Goal: Navigation & Orientation: Find specific page/section

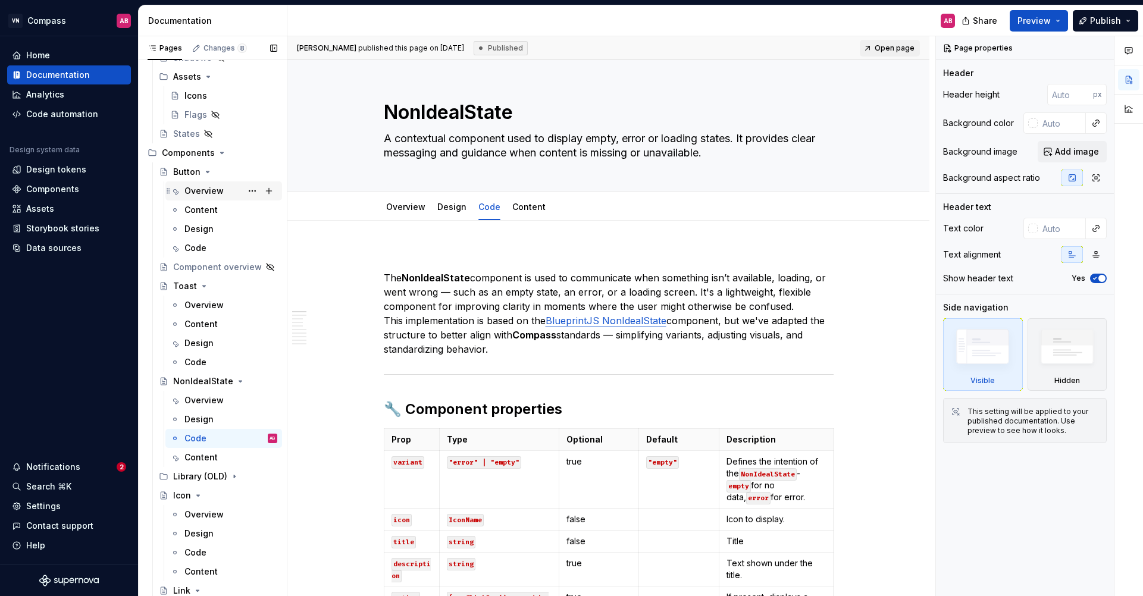
click at [216, 195] on div "Overview" at bounding box center [203, 191] width 39 height 12
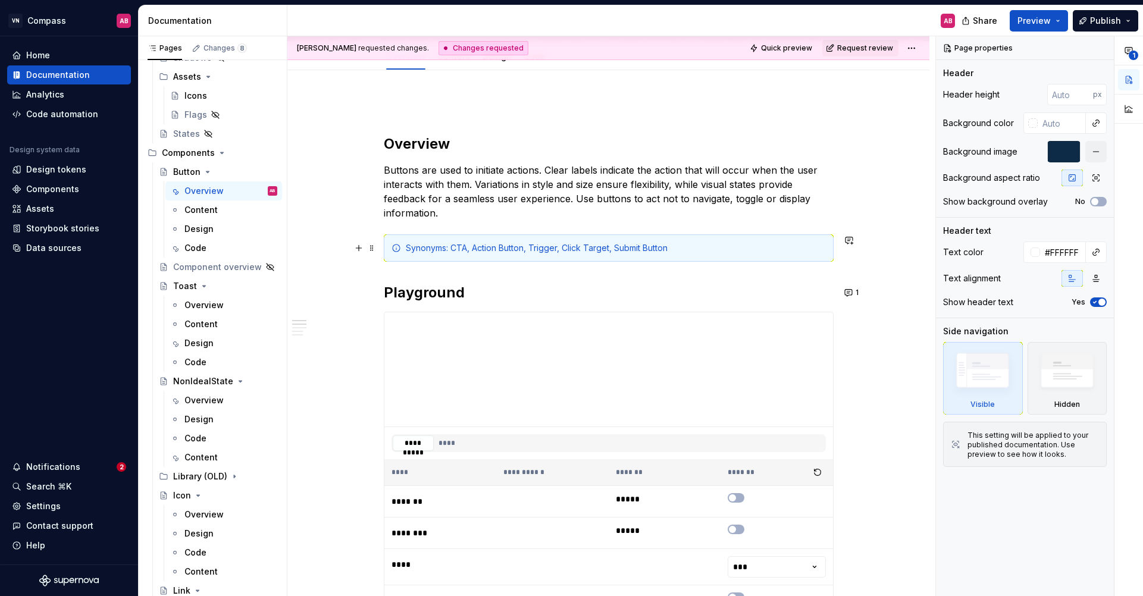
scroll to position [159, 0]
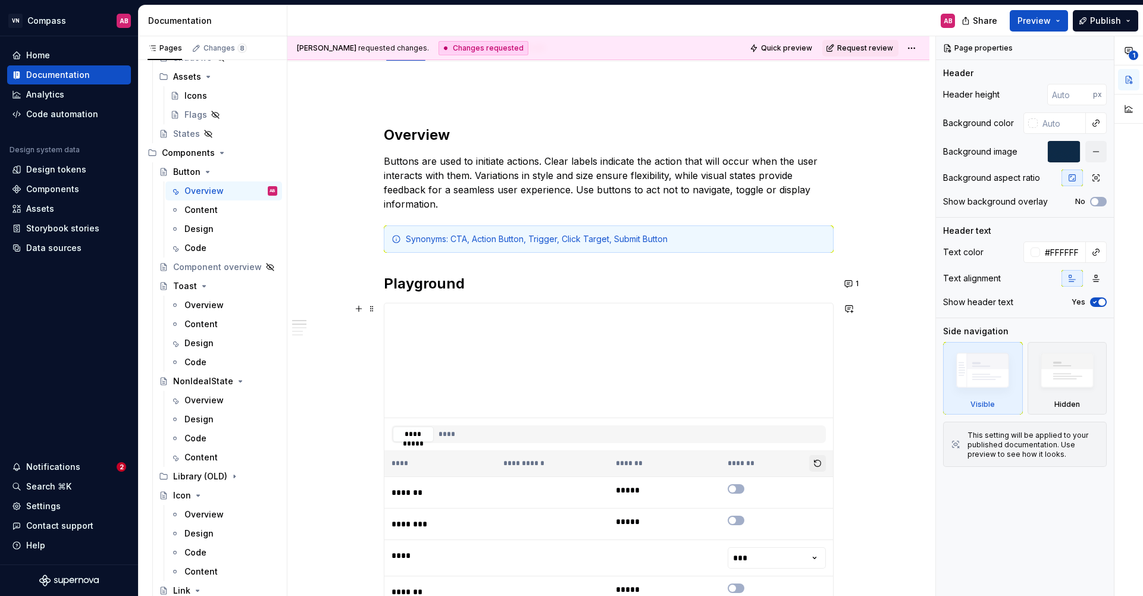
click at [822, 468] on button "button" at bounding box center [817, 463] width 17 height 17
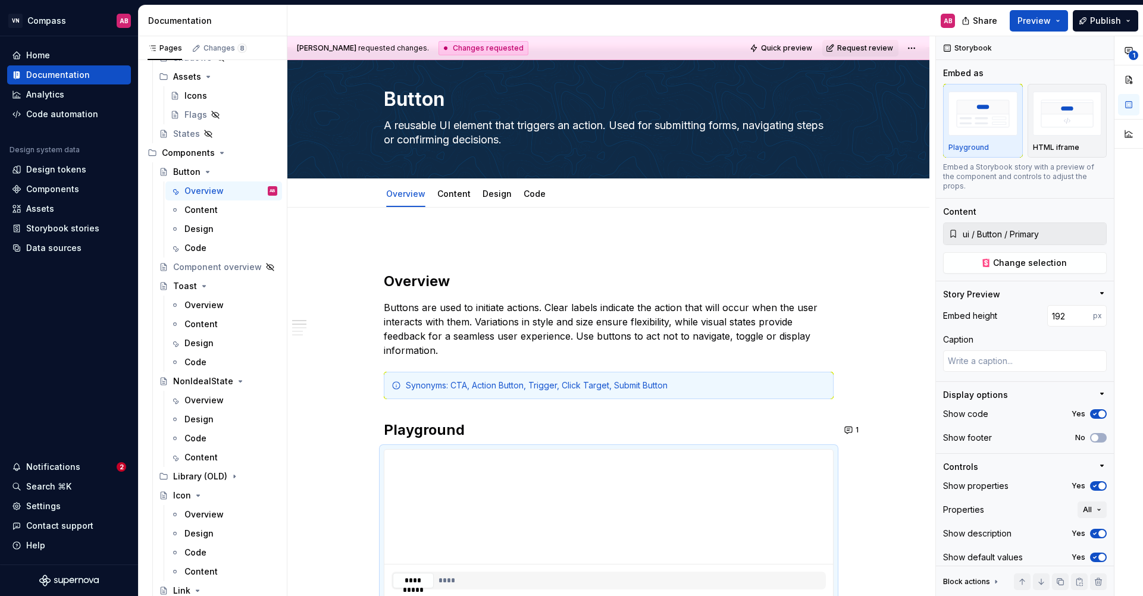
scroll to position [0, 0]
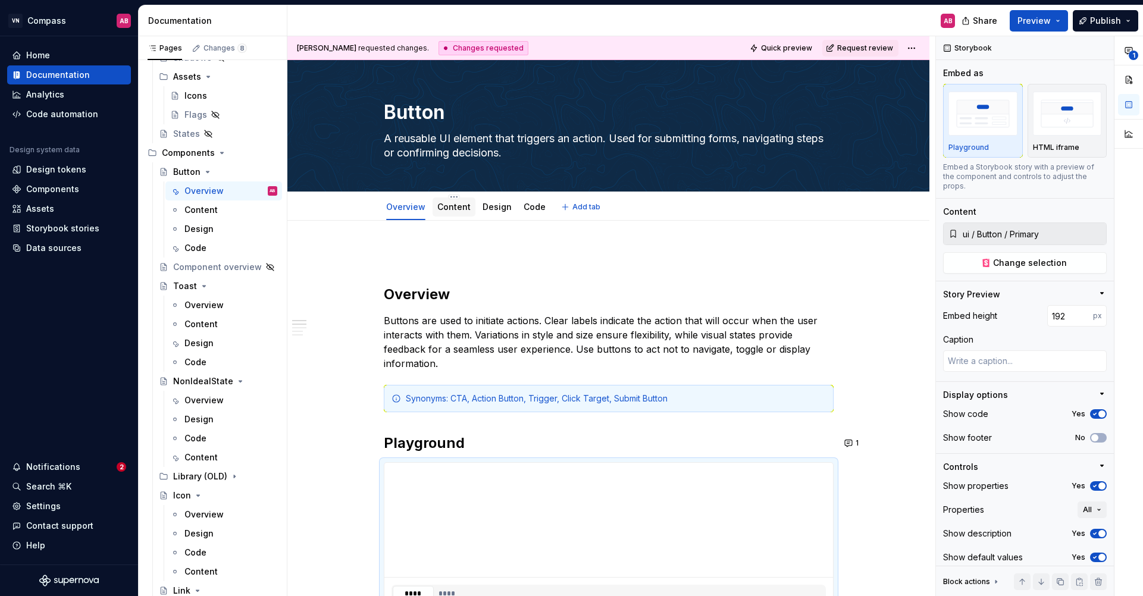
click at [464, 214] on div "Content" at bounding box center [453, 206] width 43 height 19
click at [213, 211] on div "Content" at bounding box center [200, 210] width 33 height 12
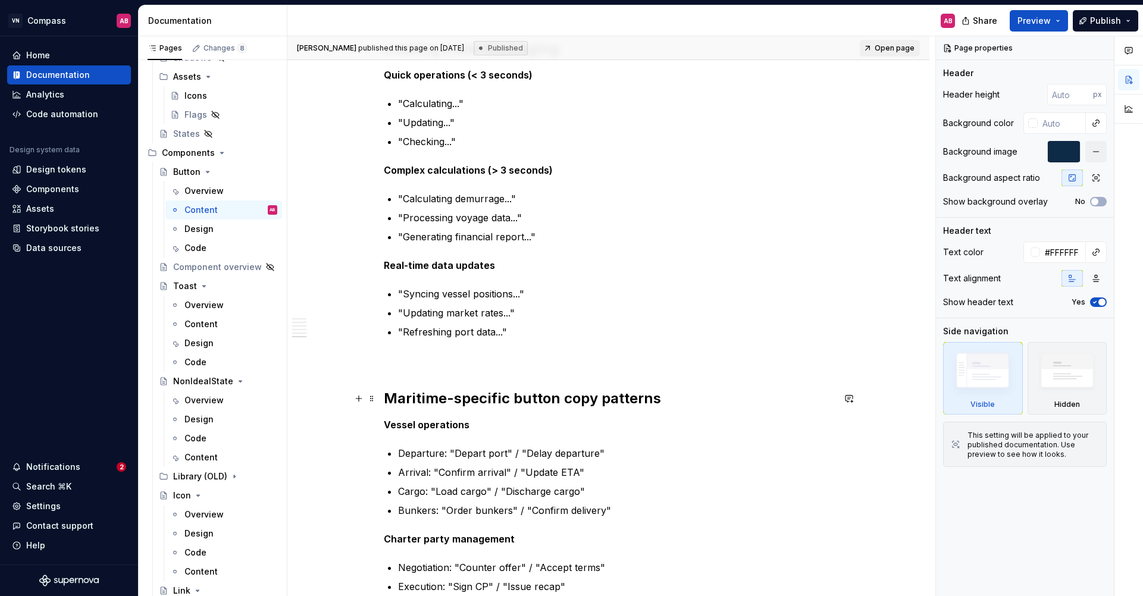
scroll to position [2913, 0]
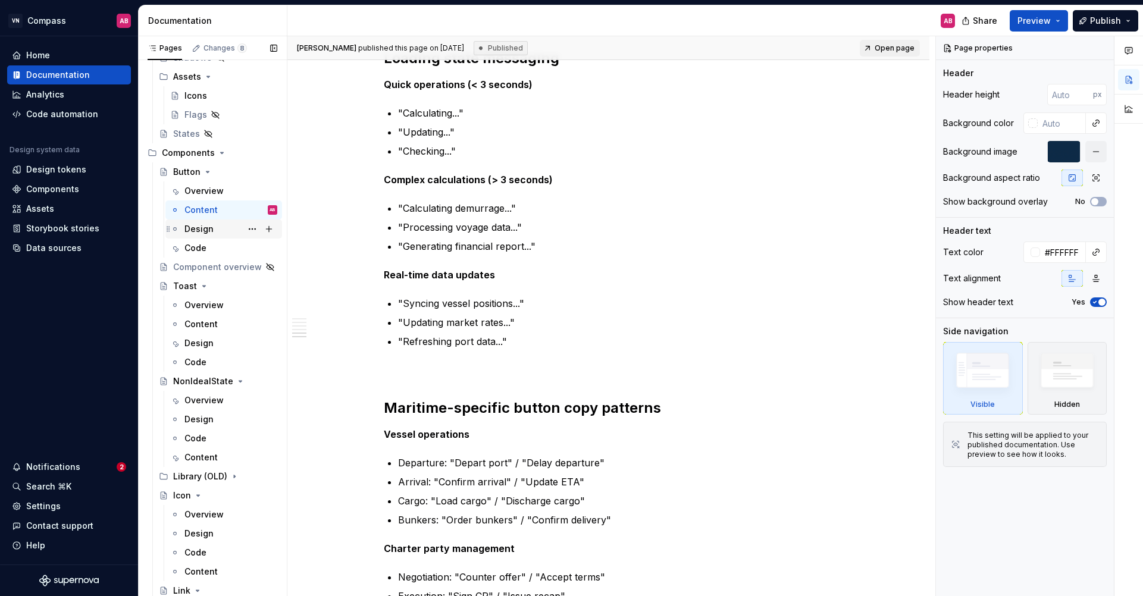
click at [205, 233] on div "Design" at bounding box center [198, 229] width 29 height 12
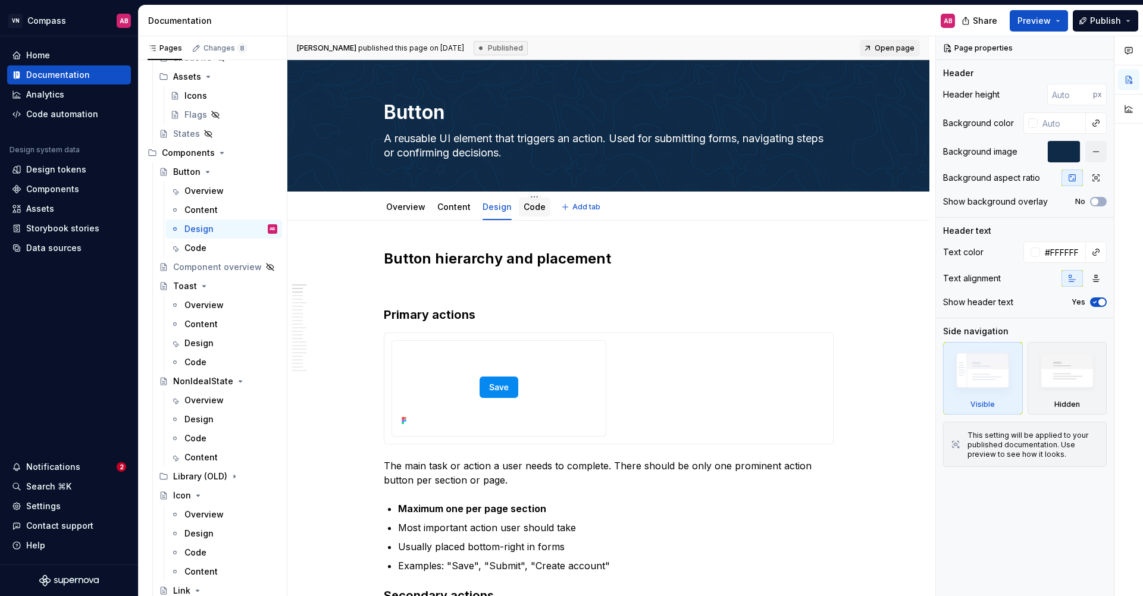
click at [535, 214] on div "Code" at bounding box center [534, 207] width 22 height 14
click at [537, 211] on link "Code" at bounding box center [534, 207] width 22 height 10
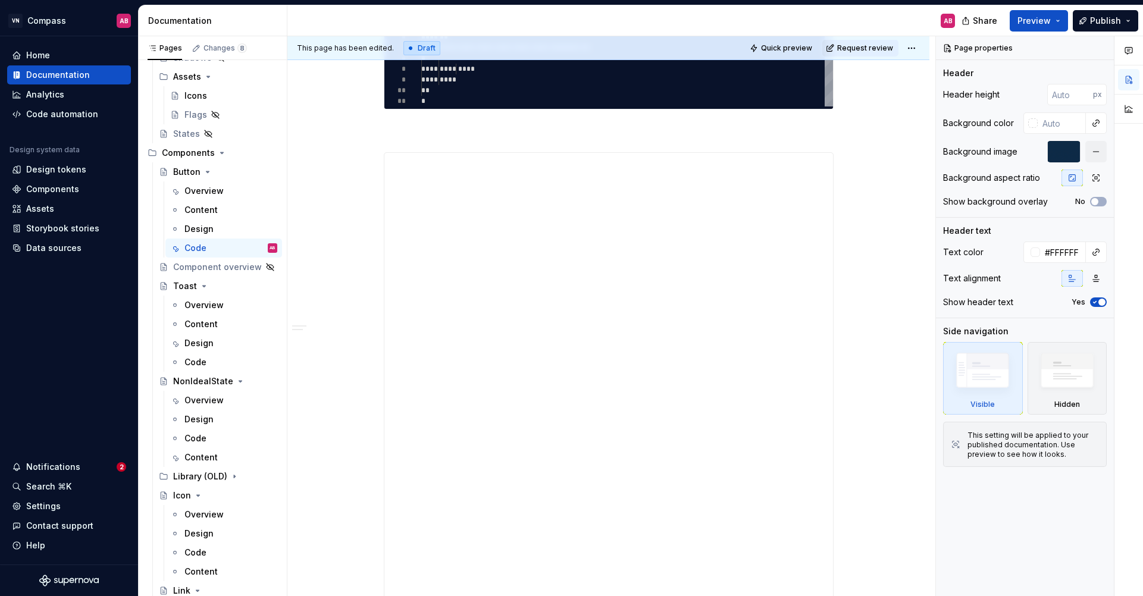
scroll to position [299, 0]
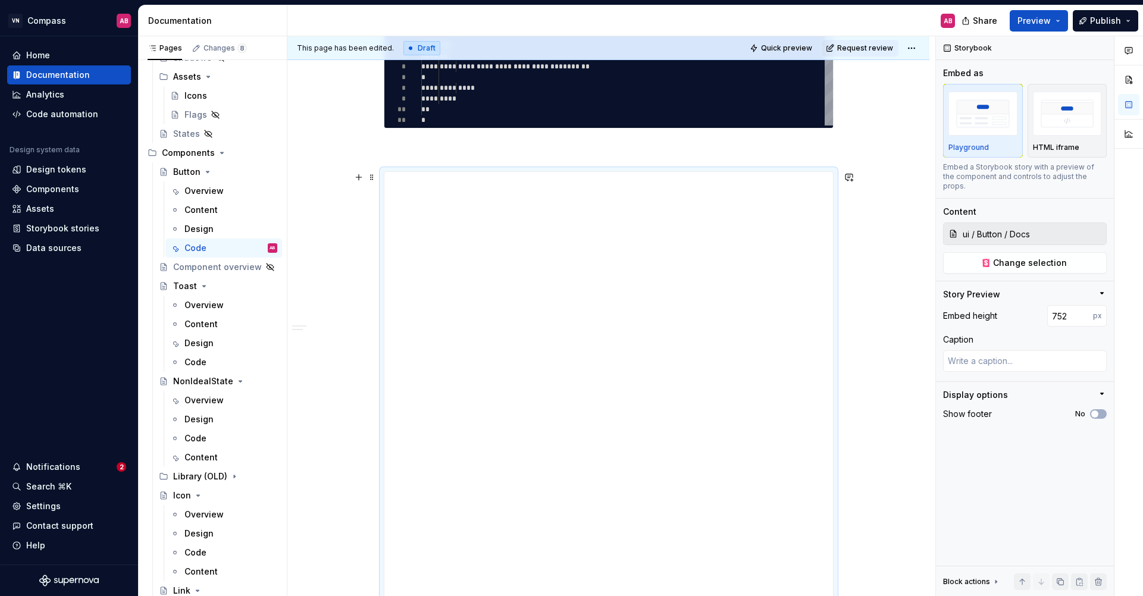
click at [899, 313] on div "**********" at bounding box center [608, 367] width 642 height 892
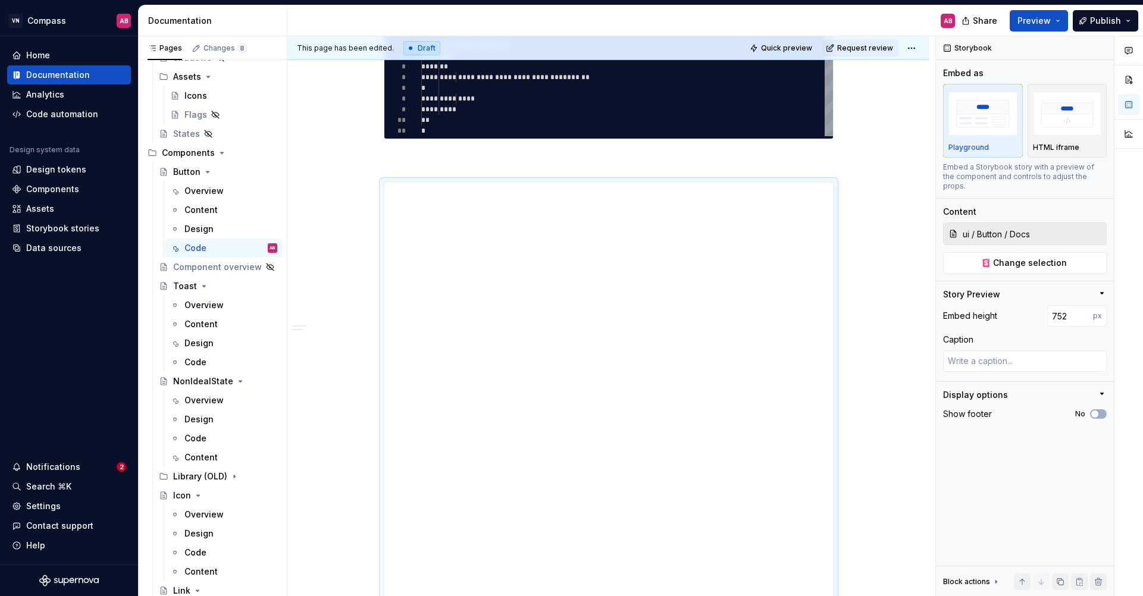
scroll to position [288, 0]
click at [873, 332] on div "**********" at bounding box center [608, 379] width 642 height 892
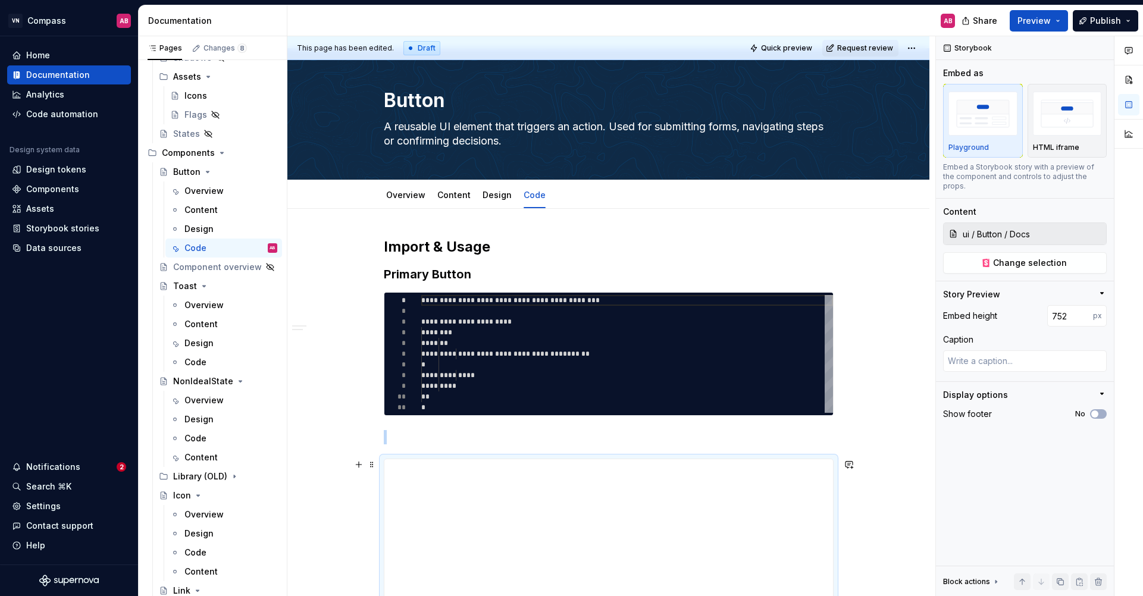
scroll to position [0, 0]
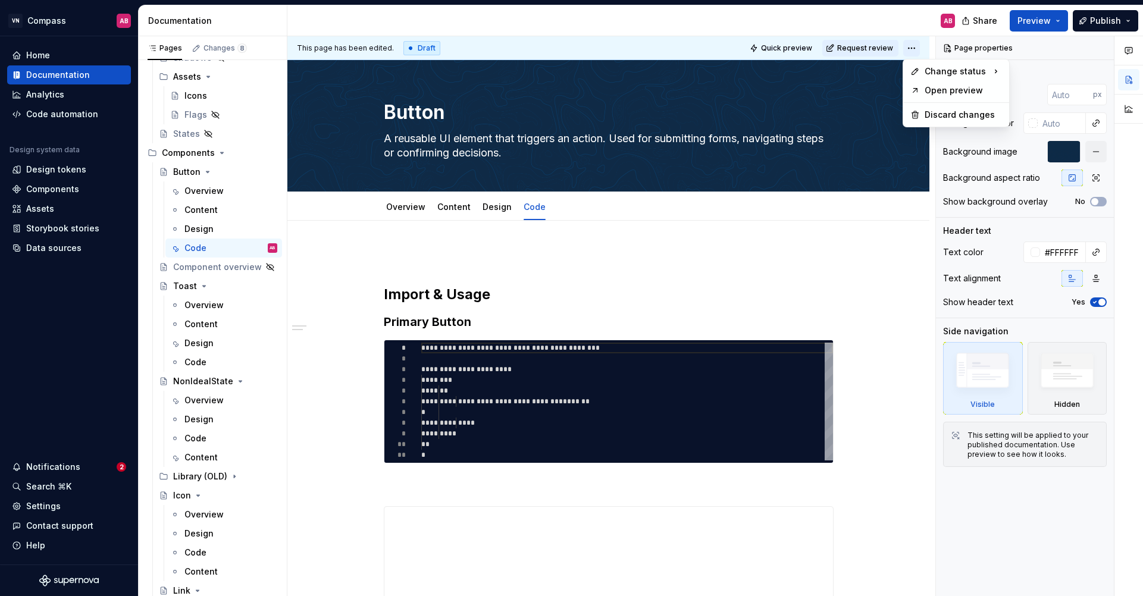
click at [913, 48] on html "VN Compass AB Home Documentation Analytics Code automation Design system data D…" at bounding box center [571, 298] width 1143 height 596
click at [936, 120] on div "Discard changes" at bounding box center [962, 115] width 77 height 12
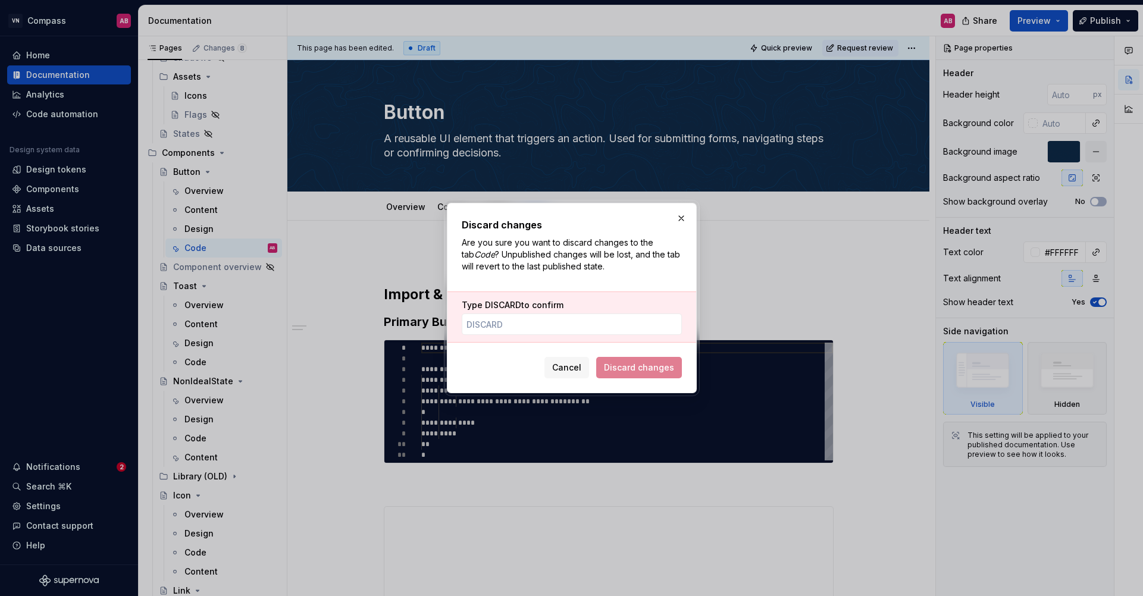
type textarea "*"
click at [527, 324] on input "Type DISCARD to confirm" at bounding box center [572, 323] width 220 height 21
type input "DISCARD"
click at [651, 366] on span "Discard changes" at bounding box center [639, 368] width 70 height 12
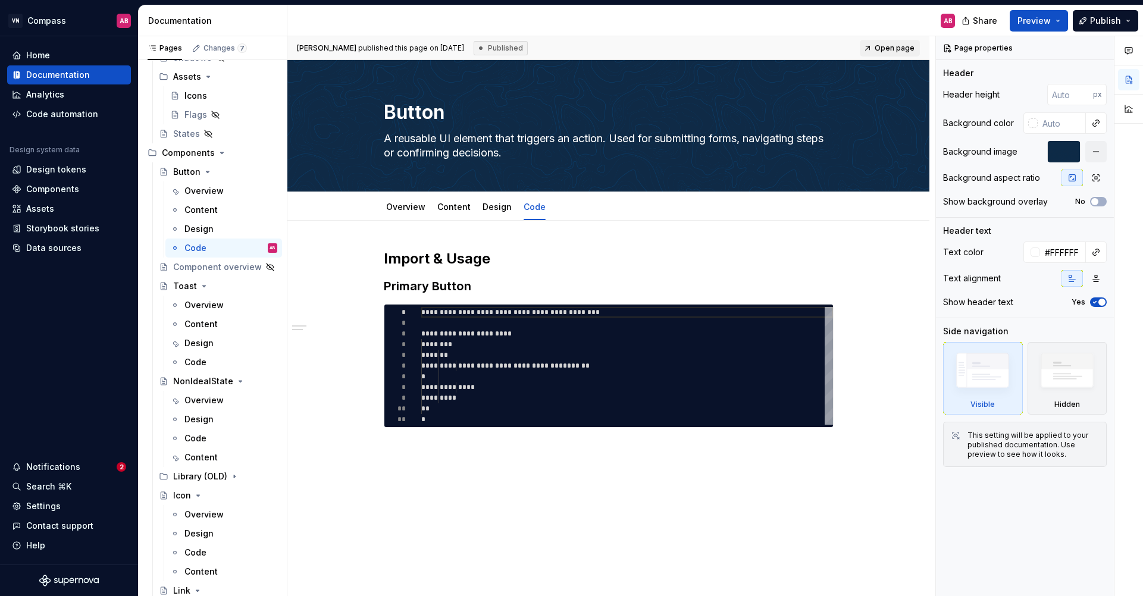
type textarea "*"
click at [32, 55] on div "Home" at bounding box center [38, 55] width 24 height 12
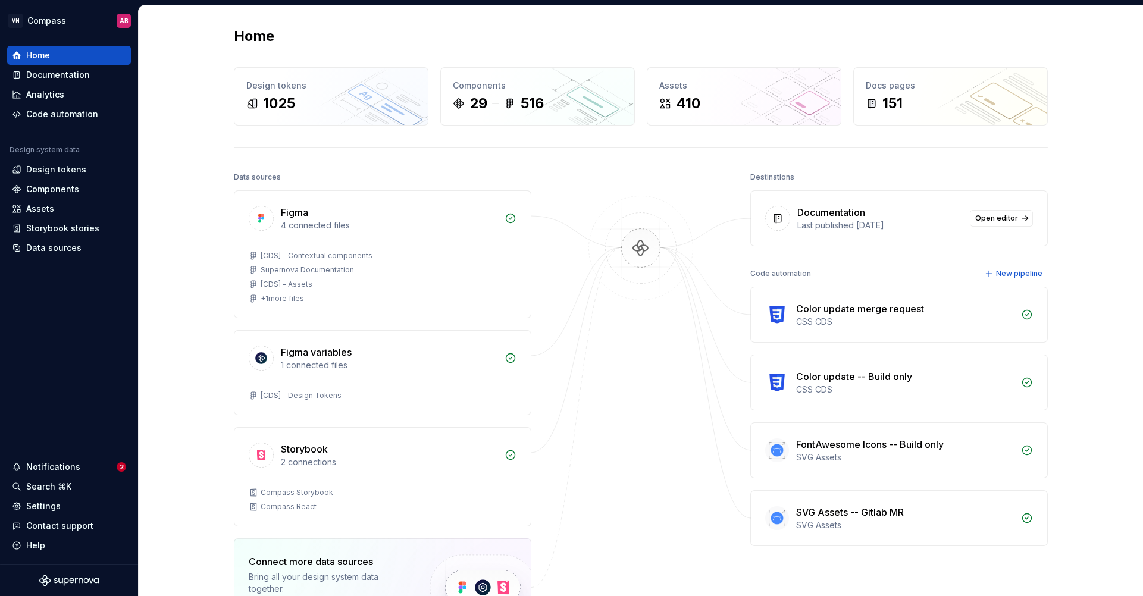
click at [1081, 259] on div "Home Design tokens 1025 Components 29 516 Assets 410 Docs pages 151 Data source…" at bounding box center [641, 385] width 1004 height 760
